Goal: Check status: Check status

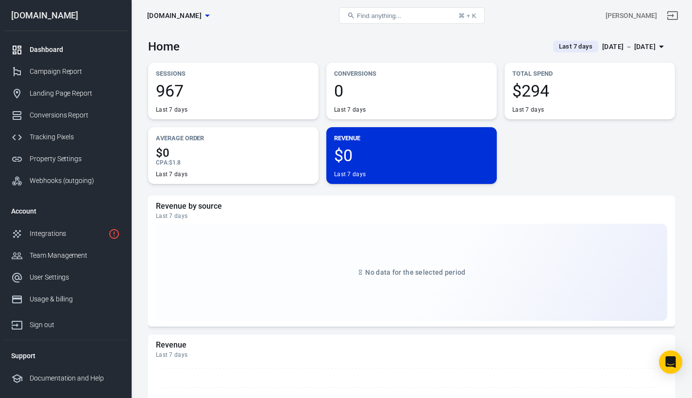
click at [616, 146] on div "Sessions 967 Last 7 days Conversions 0 Last 7 days Total Spend $294 Last 7 days…" at bounding box center [411, 123] width 527 height 121
click at [608, 146] on div "Sessions 967 Last 7 days Conversions 0 Last 7 days Total Spend $294 Last 7 days…" at bounding box center [411, 123] width 527 height 121
click at [603, 150] on div "Sessions 967 Last 7 days Conversions 0 Last 7 days Total Spend $294 Last 7 days…" at bounding box center [411, 123] width 527 height 121
click at [574, 150] on div "Sessions 967 Last 7 days Conversions 0 Last 7 days Total Spend $294 Last 7 days…" at bounding box center [411, 123] width 527 height 121
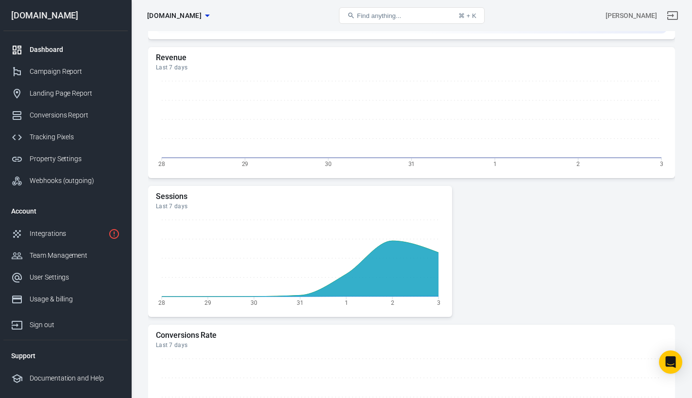
scroll to position [319, 0]
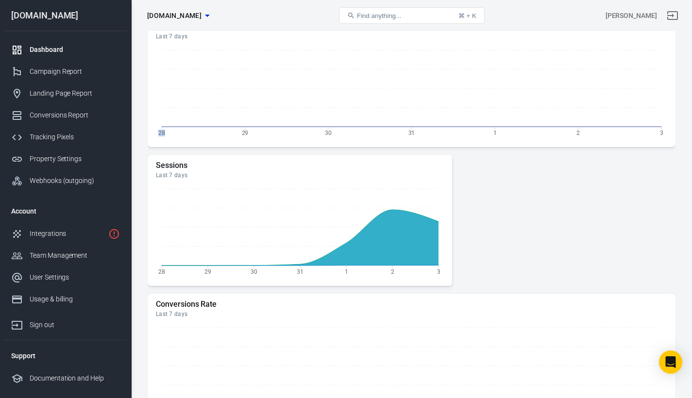
click at [682, 57] on div "Home Last 7 days [DATE] － [DATE] Sessions 967 Last 7 days Conversions 0 Last 7 …" at bounding box center [411, 399] width 561 height 1374
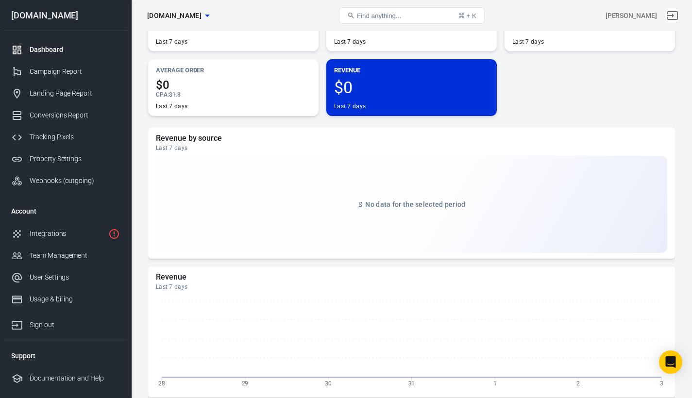
scroll to position [0, 0]
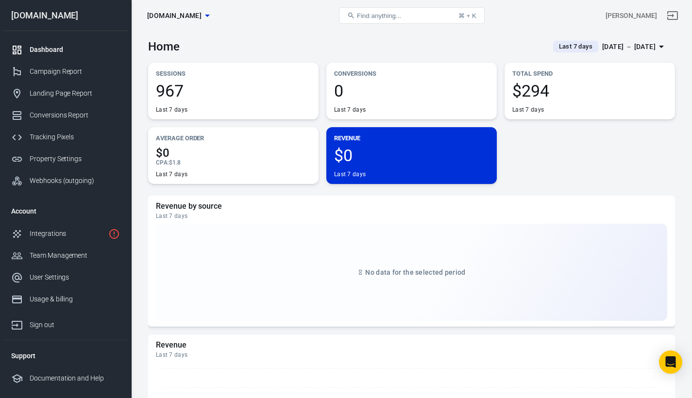
drag, startPoint x: 659, startPoint y: 70, endPoint x: 629, endPoint y: 64, distance: 30.8
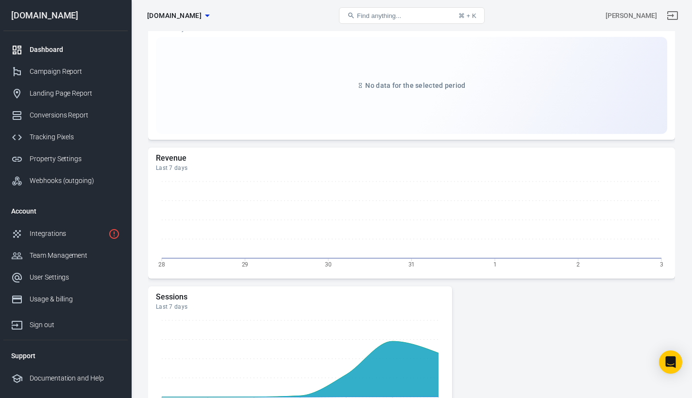
scroll to position [189, 0]
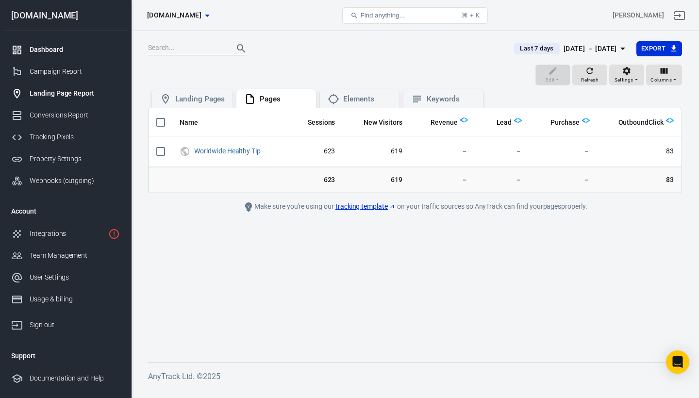
click at [58, 49] on div "Dashboard" at bounding box center [75, 50] width 90 height 10
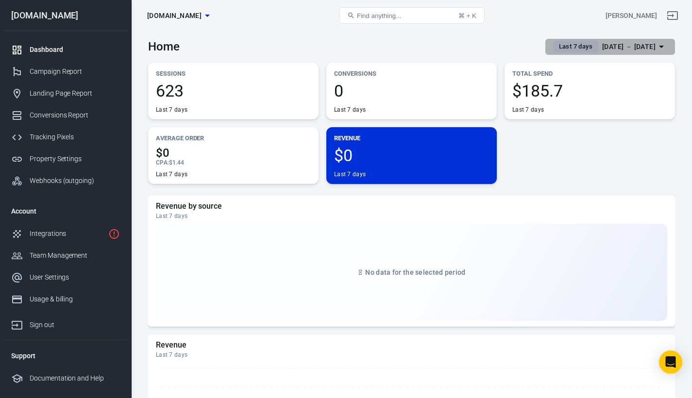
click at [568, 48] on span "Last 7 days" at bounding box center [575, 47] width 41 height 10
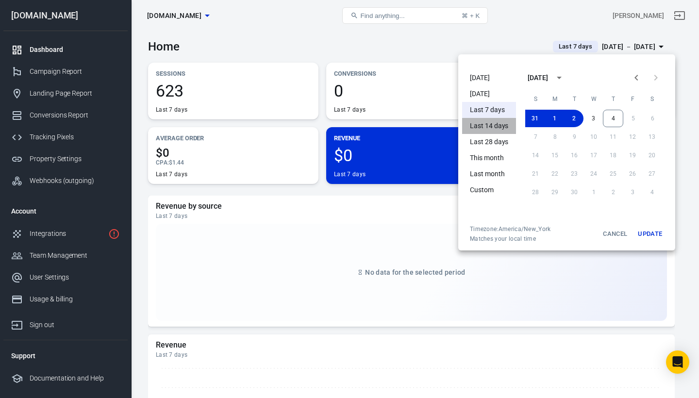
click at [494, 127] on li "Last 14 days" at bounding box center [489, 126] width 54 height 16
click at [653, 233] on button "Update" at bounding box center [650, 233] width 31 height 17
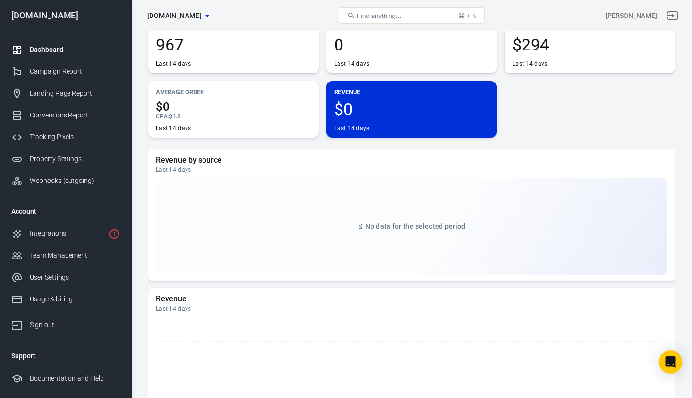
scroll to position [44, 0]
